Goal: Information Seeking & Learning: Learn about a topic

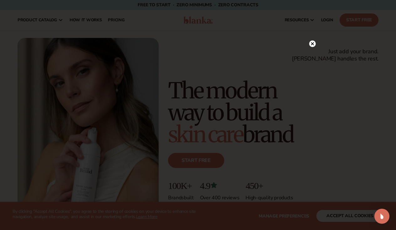
click at [314, 42] on icon at bounding box center [312, 43] width 3 height 3
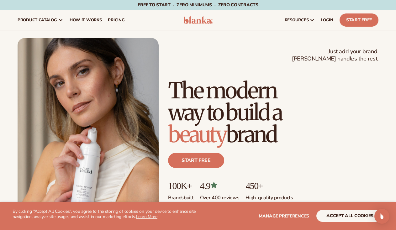
click at [114, 18] on span "pricing" at bounding box center [116, 20] width 17 height 5
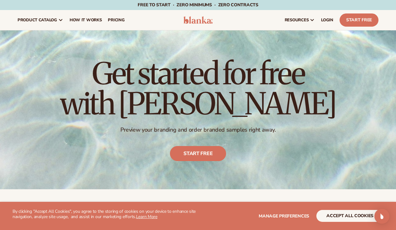
click at [114, 19] on span "pricing" at bounding box center [116, 20] width 17 height 5
click at [202, 153] on link "Start free" at bounding box center [198, 153] width 56 height 15
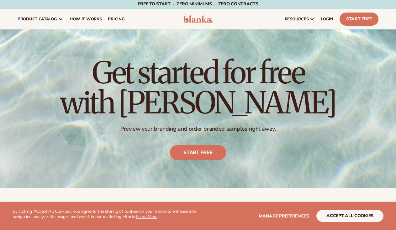
scroll to position [1, 0]
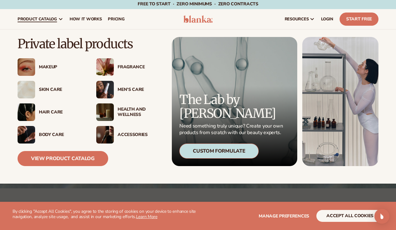
click at [41, 17] on span "product catalog" at bounding box center [38, 19] width 40 height 5
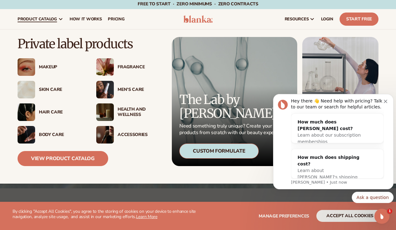
scroll to position [0, 0]
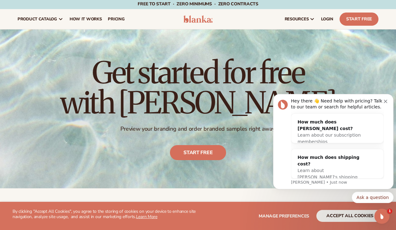
click at [385, 100] on icon "Dismiss notification" at bounding box center [385, 101] width 3 height 3
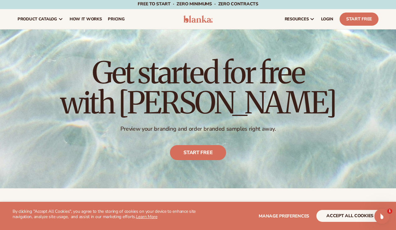
click at [197, 150] on link "Start free" at bounding box center [198, 152] width 56 height 15
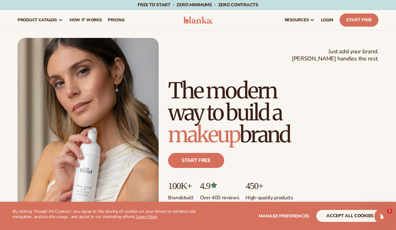
click at [198, 161] on link "Start free" at bounding box center [196, 160] width 56 height 15
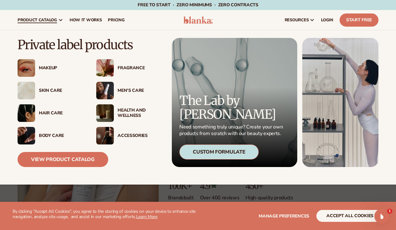
click at [68, 161] on link "View Product Catalog" at bounding box center [63, 159] width 91 height 15
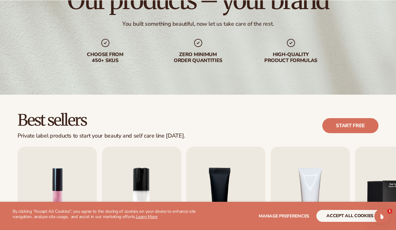
scroll to position [167, 0]
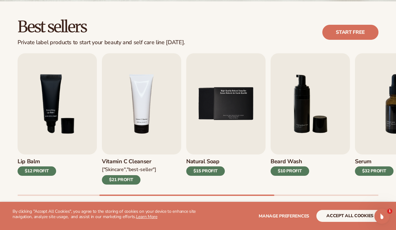
click at [144, 115] on img "4 / 9" at bounding box center [141, 103] width 79 height 101
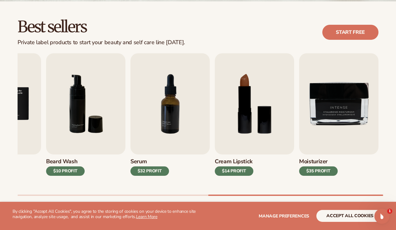
drag, startPoint x: 264, startPoint y: 194, endPoint x: 244, endPoint y: 193, distance: 20.4
click at [244, 193] on div "Lip Gloss $16 PROFIT Moisturizer $17 PROFIT Lip Balm" at bounding box center [207, 124] width 379 height 143
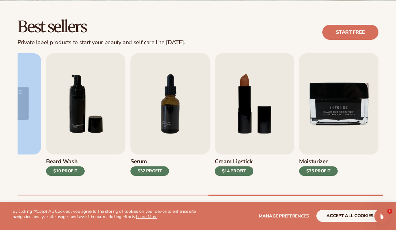
drag, startPoint x: 6, startPoint y: 130, endPoint x: 30, endPoint y: 135, distance: 24.3
click at [30, 135] on div "Best sellers Private label products to start your beauty and self care line tod…" at bounding box center [198, 113] width 396 height 225
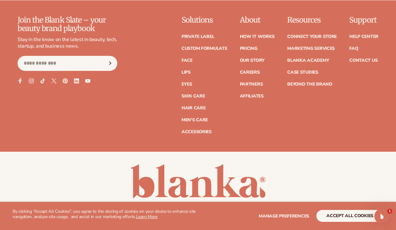
scroll to position [1122, 0]
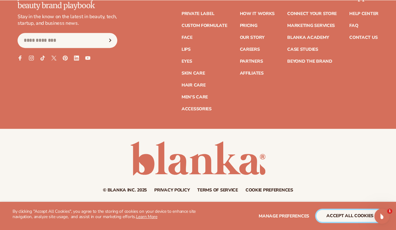
click at [360, 214] on button "accept all cookies" at bounding box center [350, 216] width 67 height 12
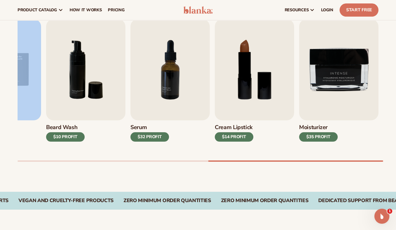
scroll to position [201, 0]
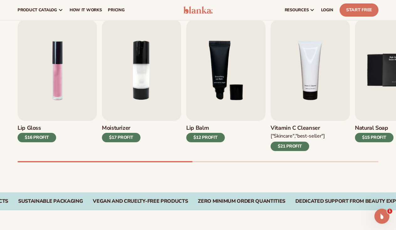
click at [193, 177] on div "Best sellers Private label products to start your beauty and self care line tod…" at bounding box center [198, 80] width 396 height 225
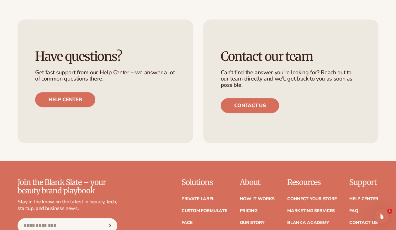
scroll to position [1038, 0]
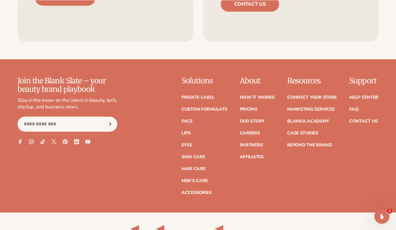
click at [250, 107] on link "Pricing" at bounding box center [249, 109] width 18 height 4
